Goal: Information Seeking & Learning: Learn about a topic

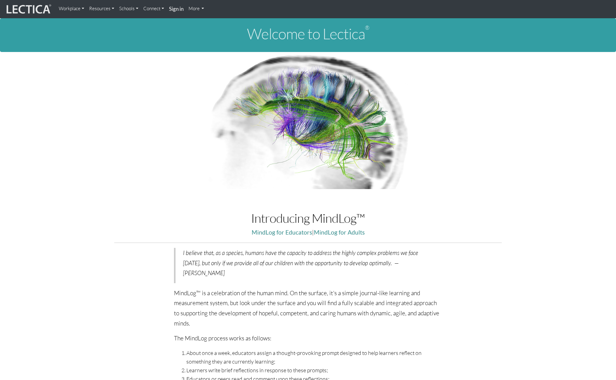
click at [83, 8] on link "Workplace" at bounding box center [71, 8] width 30 height 12
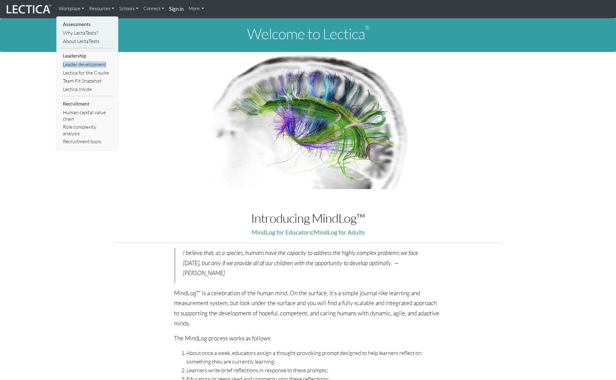
click at [107, 9] on link "Resources" at bounding box center [102, 8] width 30 height 12
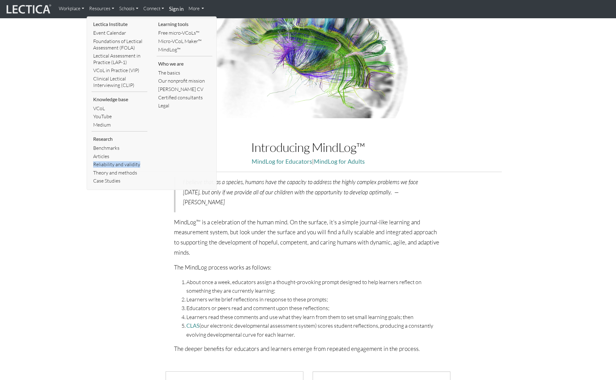
scroll to position [28, 0]
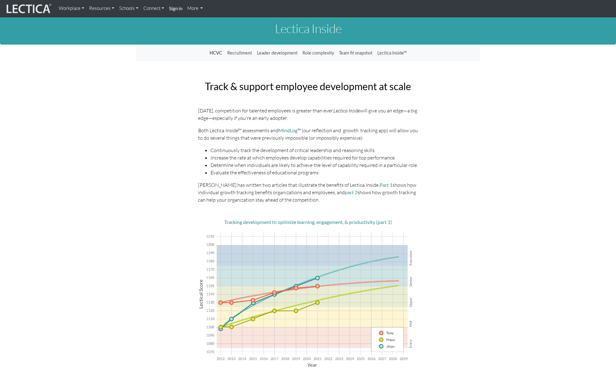
scroll to position [4, 0]
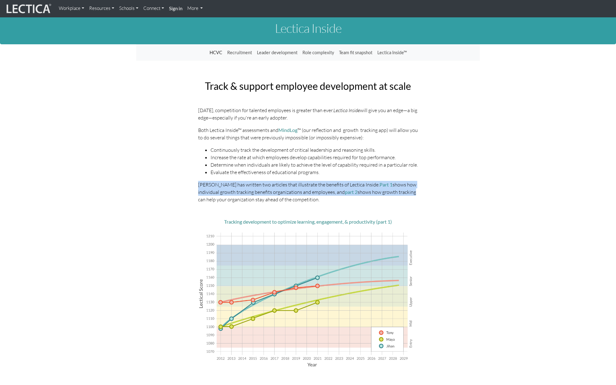
drag, startPoint x: 411, startPoint y: 170, endPoint x: 411, endPoint y: 192, distance: 22.9
click at [411, 192] on div "Today, competition for talented employees is greater than ever. Lectica Inside …" at bounding box center [307, 322] width 229 height 433
drag, startPoint x: 411, startPoint y: 198, endPoint x: 412, endPoint y: 169, distance: 28.8
click at [412, 169] on div "Today, competition for talented employees is greater than ever. Lectica Inside …" at bounding box center [307, 322] width 229 height 433
click at [412, 169] on li "Evaluate the effectiveness of educational programs." at bounding box center [313, 171] width 207 height 7
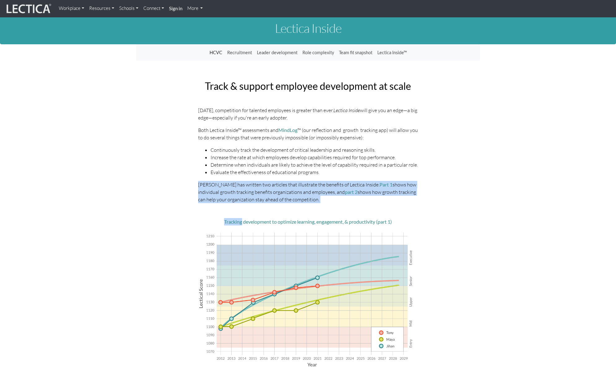
drag, startPoint x: 412, startPoint y: 169, endPoint x: 407, endPoint y: 207, distance: 38.1
click at [407, 207] on div "Today, competition for talented employees is greater than ever. Lectica Inside …" at bounding box center [307, 322] width 229 height 433
click at [406, 207] on div "Today, competition for talented employees is greater than ever. Lectica Inside …" at bounding box center [307, 322] width 229 height 433
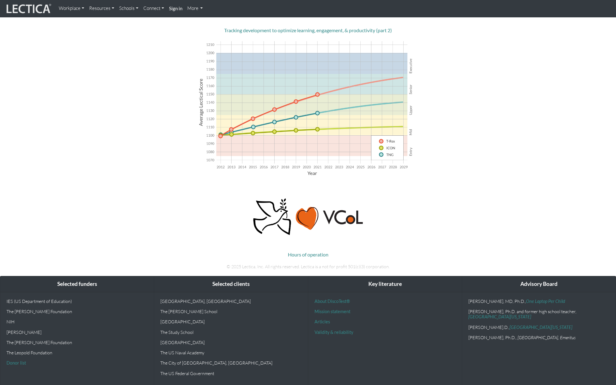
scroll to position [363, 0]
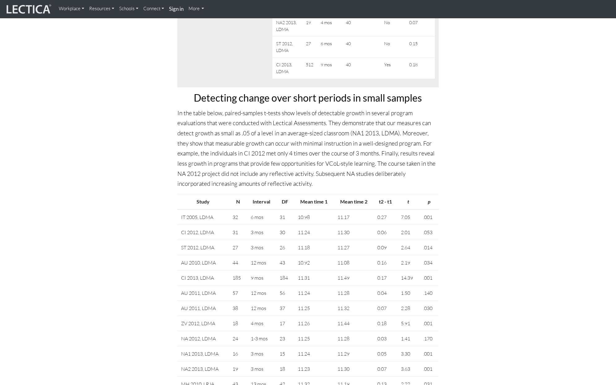
scroll to position [3512, 0]
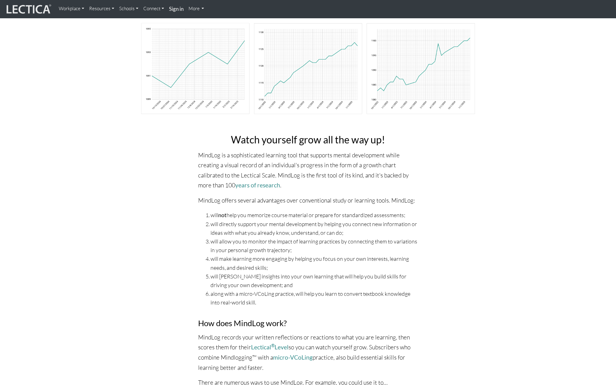
scroll to position [65, 0]
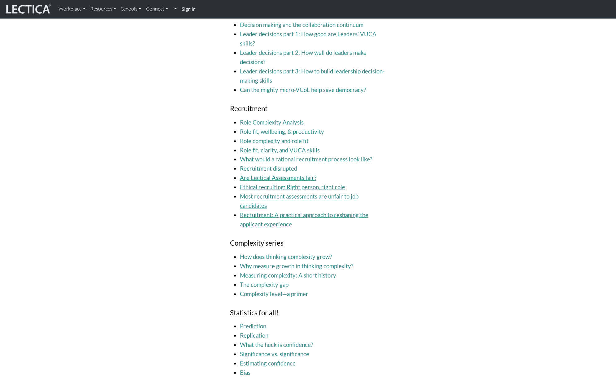
scroll to position [1187, 0]
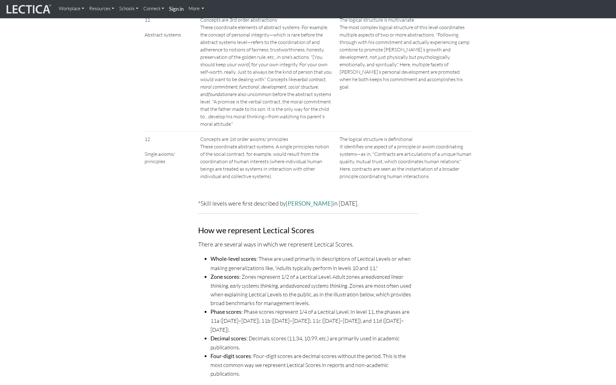
scroll to position [1493, 0]
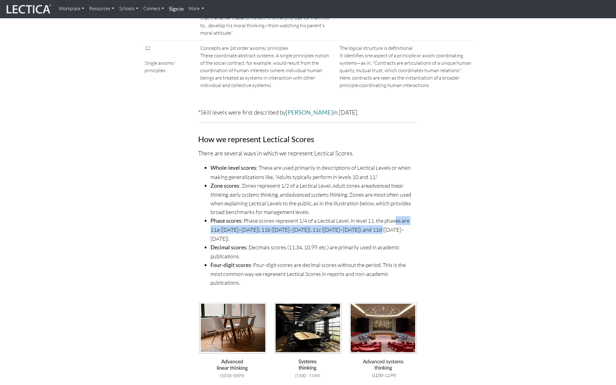
drag, startPoint x: 396, startPoint y: 204, endPoint x: 396, endPoint y: 191, distance: 13.3
click at [396, 192] on ul "Whole-level scores : These are used primarily in descriptions of Lectical Level…" at bounding box center [308, 224] width 220 height 123
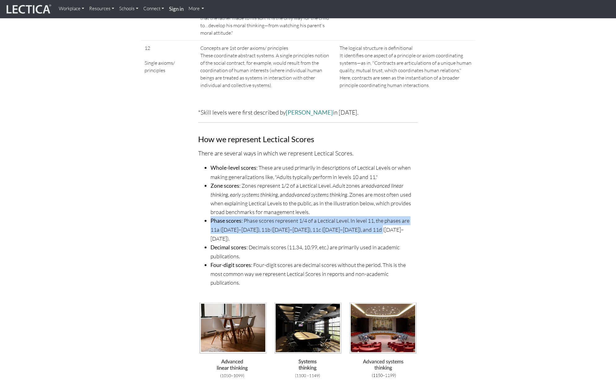
click at [396, 191] on li "Zone scores : Zones represent 1/2 of a Lectical Level. Adult zones are advanced…" at bounding box center [313, 198] width 207 height 35
drag, startPoint x: 396, startPoint y: 191, endPoint x: 400, endPoint y: 201, distance: 11.2
click at [400, 201] on ul "Whole-level scores : These are used primarily in descriptions of Lectical Level…" at bounding box center [308, 224] width 220 height 123
click at [400, 216] on li "Phase scores : Phase scores represent 1/4 of a Lectical Level. In level 11, the…" at bounding box center [313, 229] width 207 height 26
drag, startPoint x: 400, startPoint y: 203, endPoint x: 393, endPoint y: 184, distance: 19.8
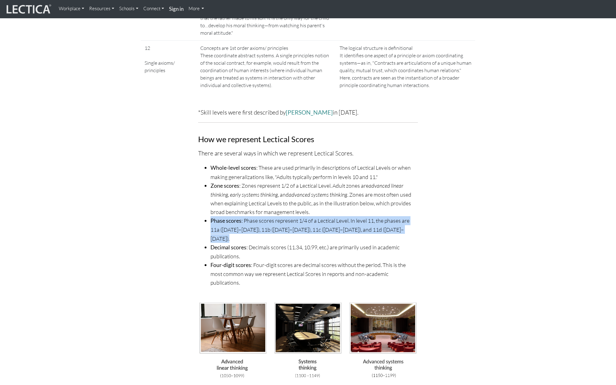
click at [393, 184] on ul "Whole-level scores : These are used primarily in descriptions of Lectical Level…" at bounding box center [308, 224] width 220 height 123
click at [393, 184] on li "Zone scores : Zones represent 1/2 of a Lectical Level. Adult zones are advanced…" at bounding box center [313, 198] width 207 height 35
drag, startPoint x: 393, startPoint y: 184, endPoint x: 400, endPoint y: 207, distance: 23.5
click at [400, 207] on ul "Whole-level scores : These are used primarily in descriptions of Lectical Level…" at bounding box center [308, 224] width 220 height 123
drag, startPoint x: 400, startPoint y: 207, endPoint x: 396, endPoint y: 189, distance: 18.3
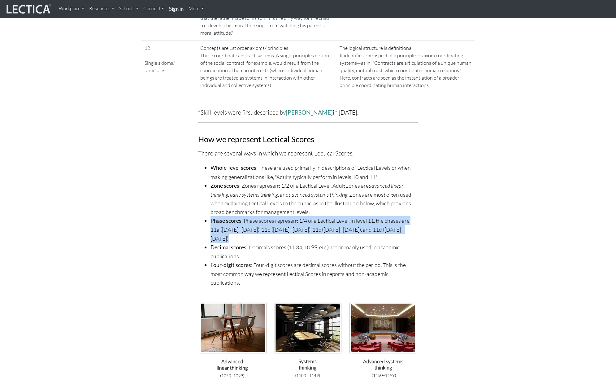
click at [396, 189] on ul "Whole-level scores : These are used primarily in descriptions of Lectical Level…" at bounding box center [308, 224] width 220 height 123
click at [396, 189] on li "Zone scores : Zones represent 1/2 of a Lectical Level. Adult zones are advanced…" at bounding box center [313, 198] width 207 height 35
drag, startPoint x: 396, startPoint y: 189, endPoint x: 400, endPoint y: 201, distance: 12.8
click at [400, 201] on ul "Whole-level scores : These are used primarily in descriptions of Lectical Level…" at bounding box center [308, 224] width 220 height 123
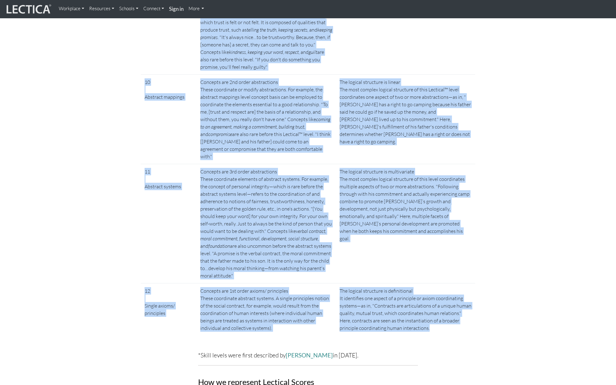
scroll to position [1226, 0]
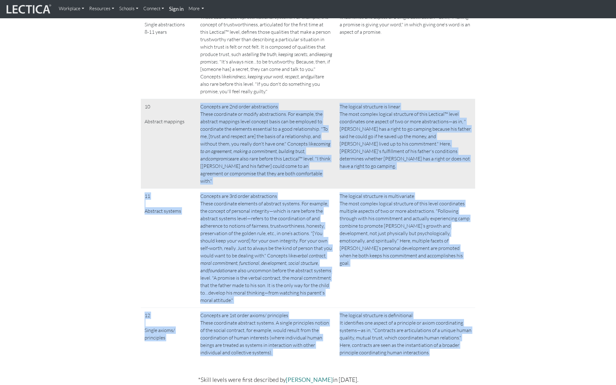
drag, startPoint x: 436, startPoint y: 213, endPoint x: 159, endPoint y: 123, distance: 291.6
click at [159, 123] on tbody "6 Single representations 26-40 mos Concepts are 1st order representational sets…" at bounding box center [308, 61] width 334 height 596
copy tbody "Concepts are 2nd order abstractions These coordinate or modify abstractions. Fo…"
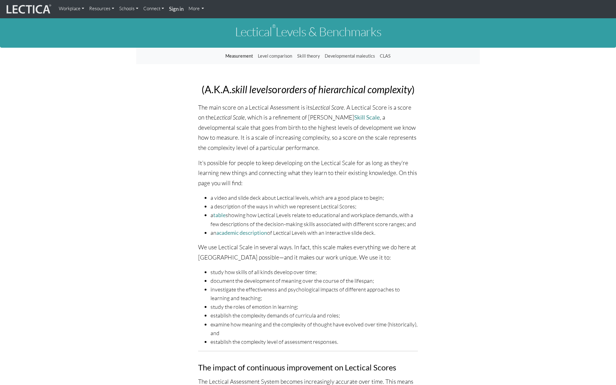
scroll to position [0, 0]
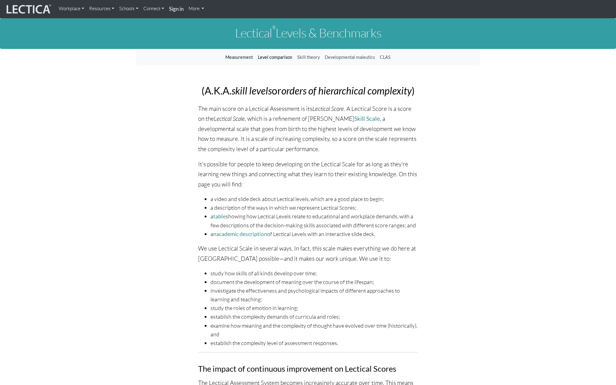
click at [273, 55] on link "Level comparison" at bounding box center [274, 57] width 39 height 12
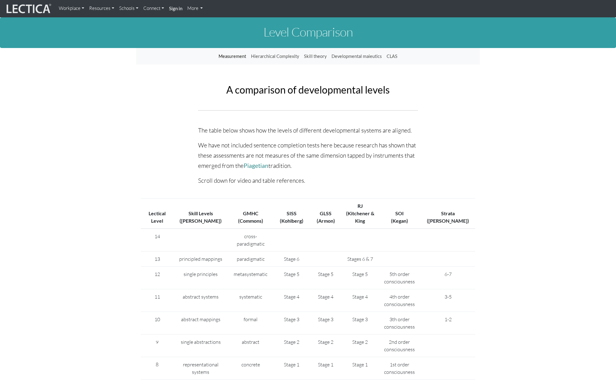
click at [229, 57] on link "Measurement" at bounding box center [232, 56] width 32 height 12
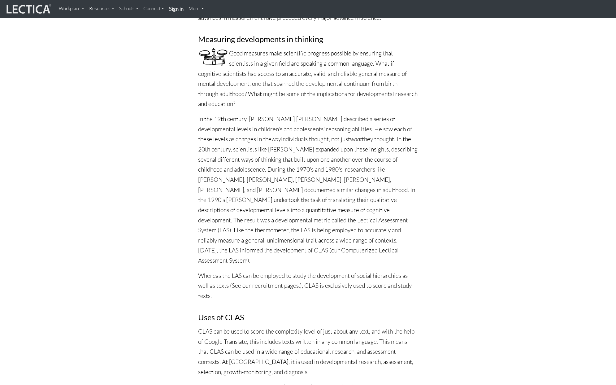
scroll to position [95, 0]
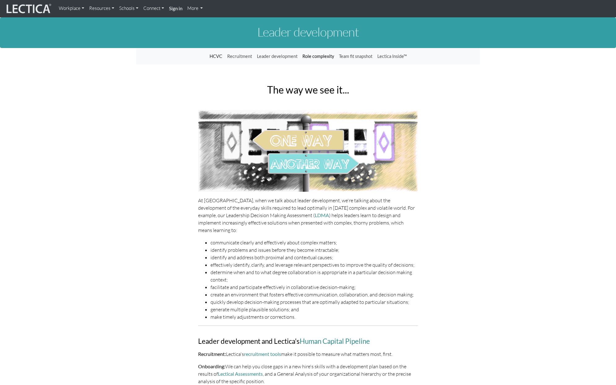
click at [316, 56] on link "Role complexity" at bounding box center [318, 56] width 37 height 12
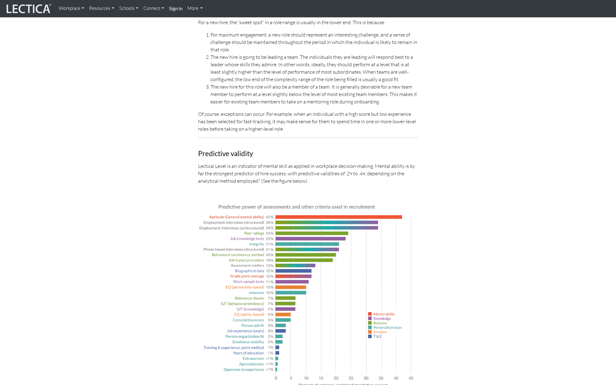
scroll to position [1614, 0]
